Goal: Transaction & Acquisition: Obtain resource

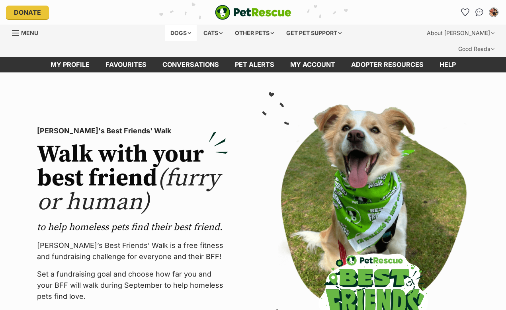
click at [172, 29] on div "Dogs" at bounding box center [181, 33] width 32 height 16
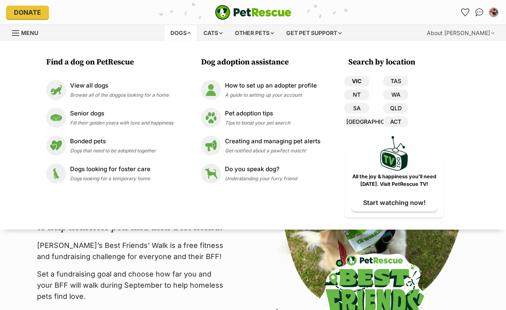
click at [355, 82] on link "VIC" at bounding box center [356, 81] width 25 height 10
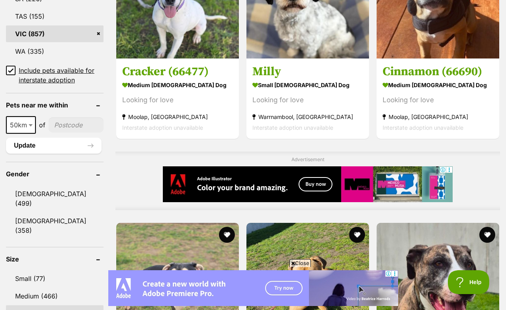
scroll to position [599, 0]
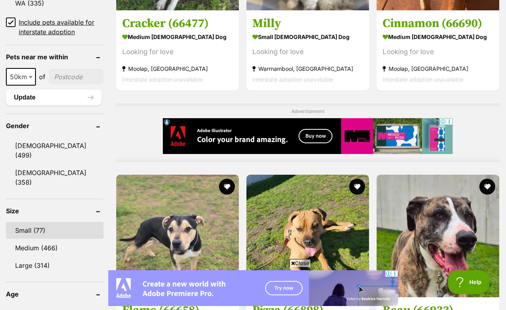
click at [49, 222] on link "Small (77)" at bounding box center [54, 230] width 97 height 17
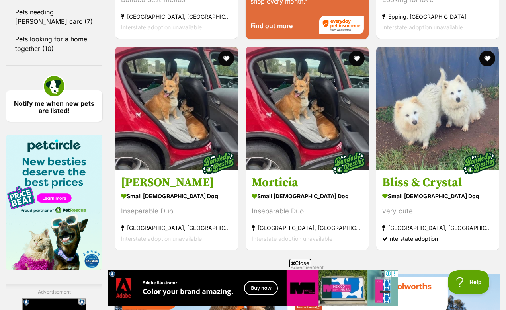
scroll to position [1157, 0]
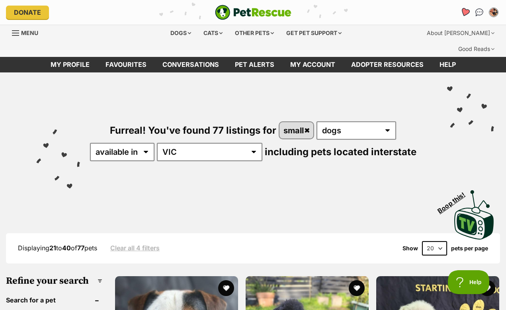
click at [465, 10] on icon "Favourites" at bounding box center [465, 12] width 10 height 9
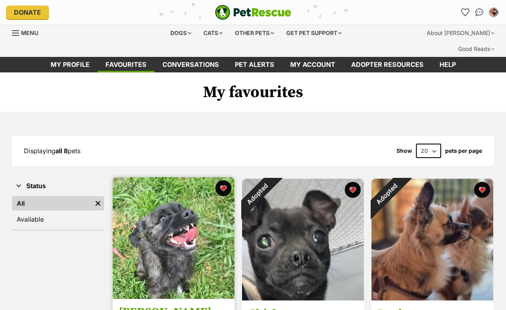
click at [202, 214] on img at bounding box center [174, 238] width 122 height 122
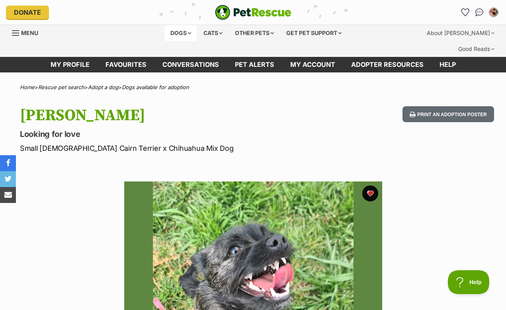
click at [177, 32] on div "Dogs" at bounding box center [181, 33] width 32 height 16
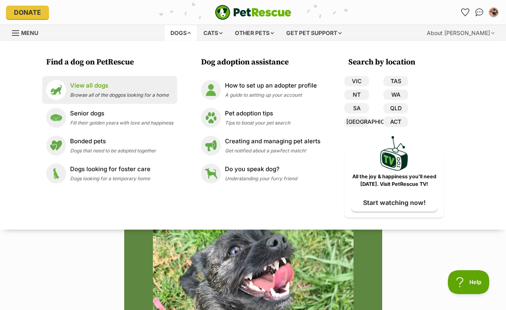
click at [104, 86] on p "View all dogs" at bounding box center [119, 85] width 99 height 9
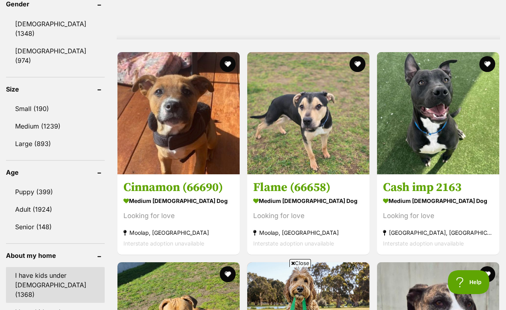
scroll to position [733, 0]
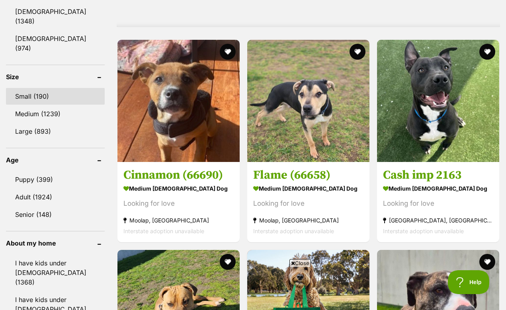
click at [42, 88] on link "Small (190)" at bounding box center [55, 96] width 99 height 17
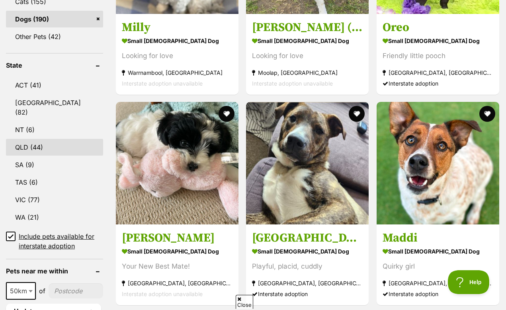
scroll to position [434, 0]
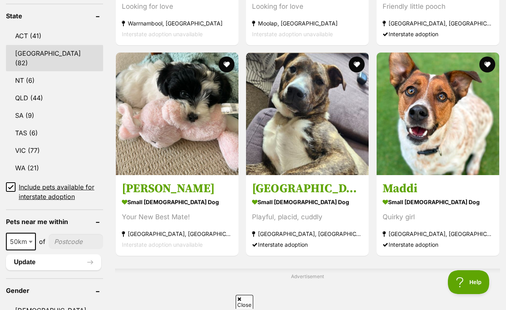
click at [37, 49] on link "NSW (82)" at bounding box center [54, 58] width 97 height 26
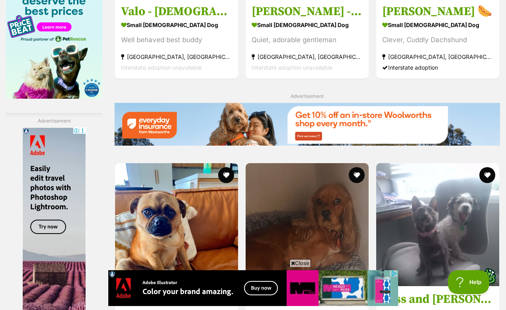
scroll to position [1321, 0]
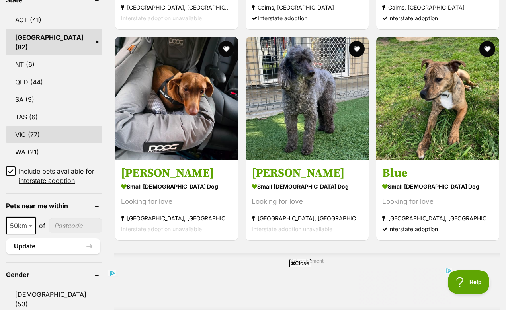
scroll to position [411, 0]
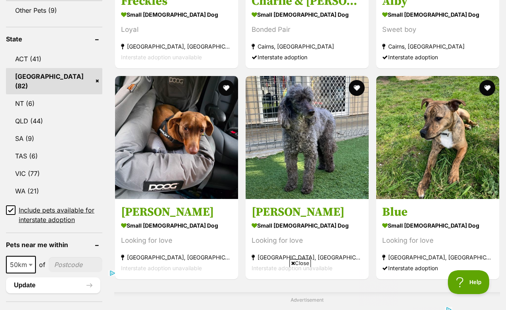
click at [78, 70] on link "[GEOGRAPHIC_DATA] (82)" at bounding box center [54, 81] width 96 height 26
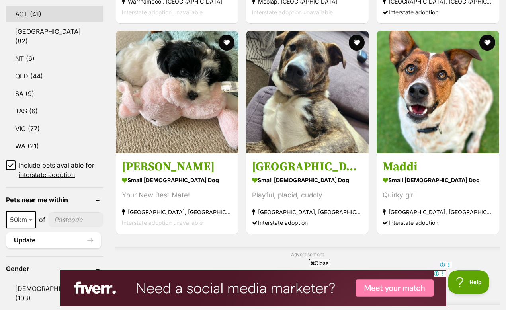
click at [41, 12] on link "ACT (41)" at bounding box center [54, 14] width 97 height 17
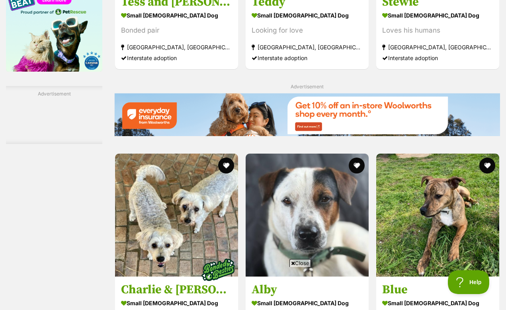
scroll to position [1258, 0]
